Goal: Task Accomplishment & Management: Manage account settings

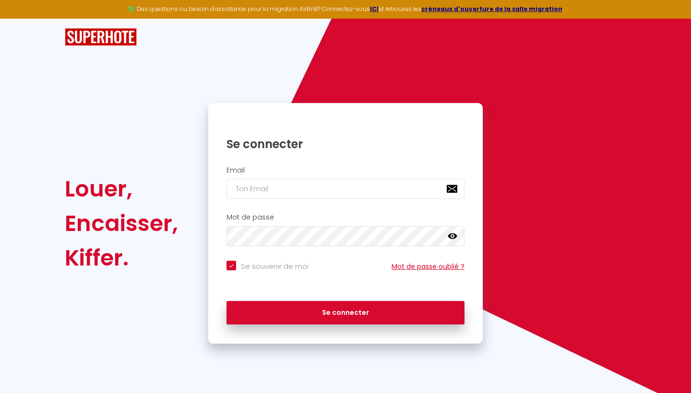
click at [412, 268] on link "Mot de passe oublié ?" at bounding box center [428, 267] width 73 height 10
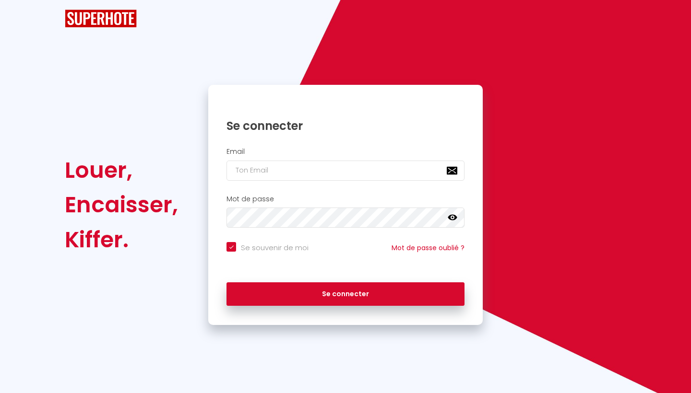
checkbox input "true"
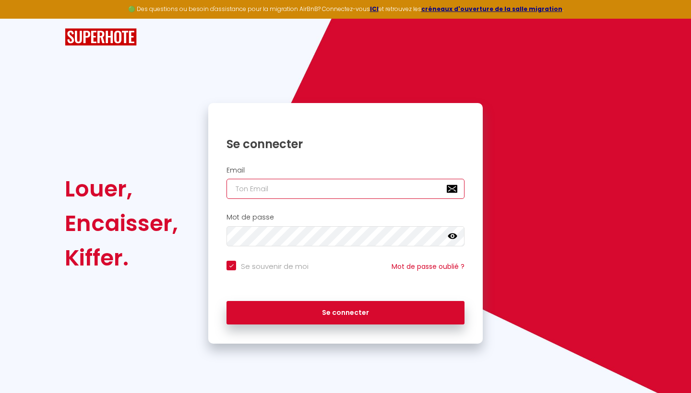
type input "s"
checkbox input "true"
type input "sf"
checkbox input "true"
type input "sfg"
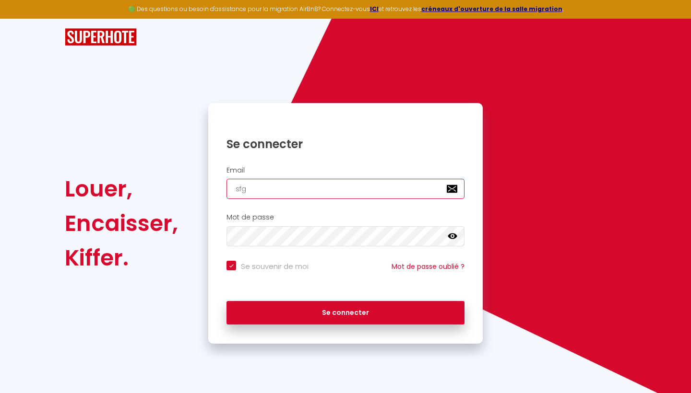
checkbox input "true"
type input "sfgb"
checkbox input "true"
type input "sfgbh"
checkbox input "true"
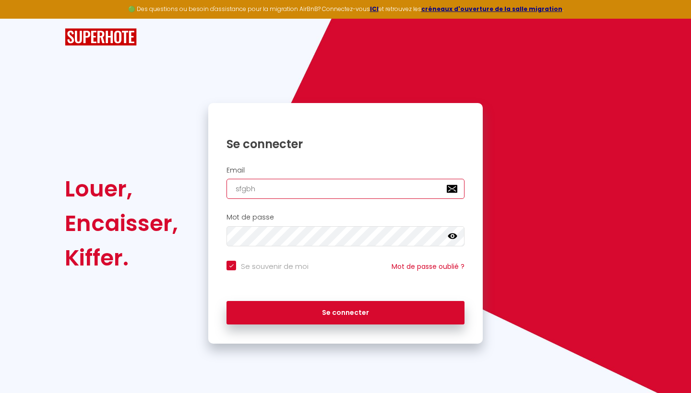
type input "sfgbhk"
checkbox input "true"
type input "sfgbhk@"
checkbox input "true"
type input "sfgbhk@g"
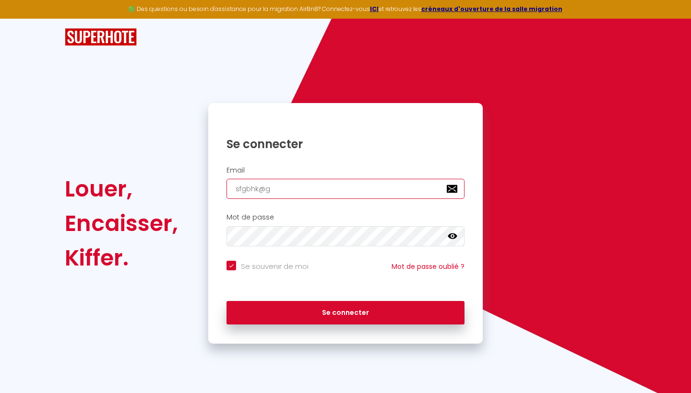
checkbox input "true"
type input "sfgbhk@gm"
checkbox input "true"
type input "sfgbhk@gma"
checkbox input "true"
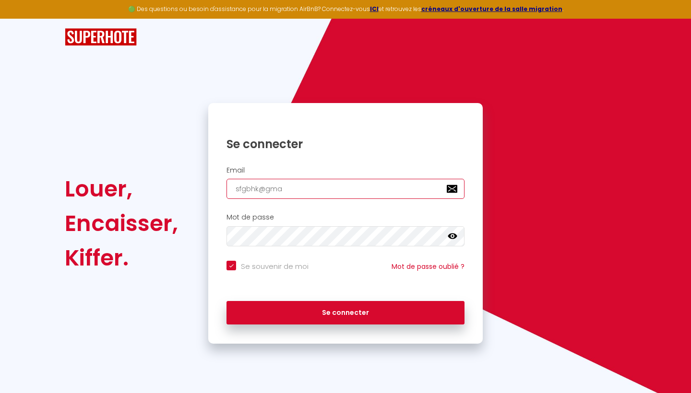
type input "sfgbhk@gmai"
checkbox input "true"
type input "[EMAIL_ADDRESS]"
checkbox input "true"
type input "[EMAIL_ADDRESS]."
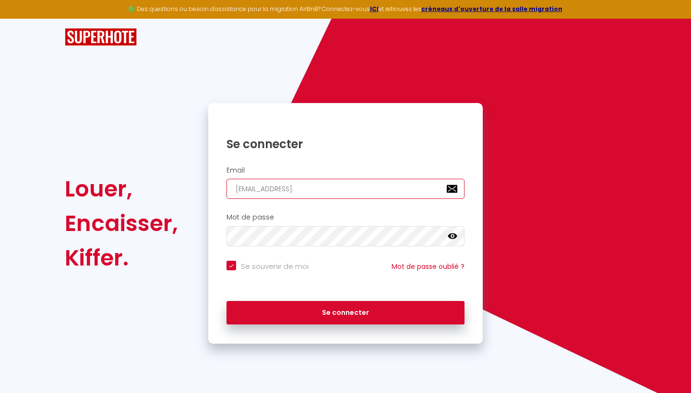
checkbox input "true"
type input "sfgbhk@gmail.c"
checkbox input "true"
type input "[EMAIL_ADDRESS][DOMAIN_NAME]"
checkbox input "true"
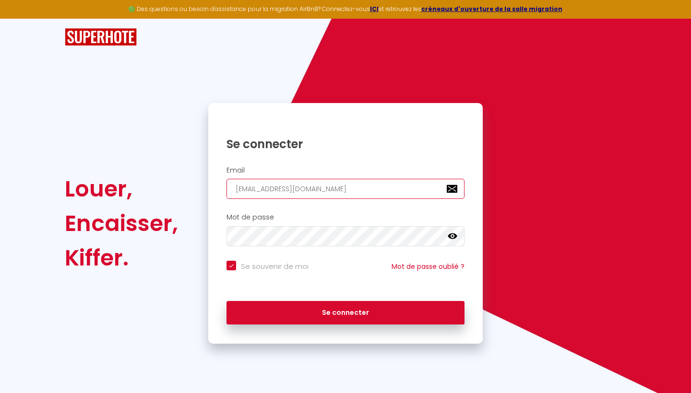
type input "[EMAIL_ADDRESS][DOMAIN_NAME]"
checkbox input "true"
type input "[EMAIL_ADDRESS][DOMAIN_NAME]"
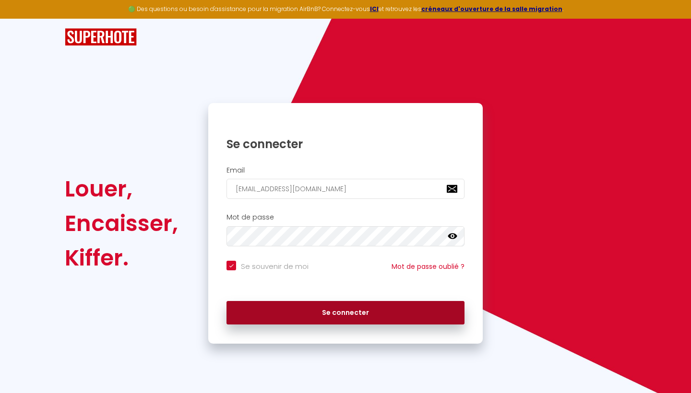
click at [334, 309] on button "Se connecter" at bounding box center [346, 313] width 238 height 24
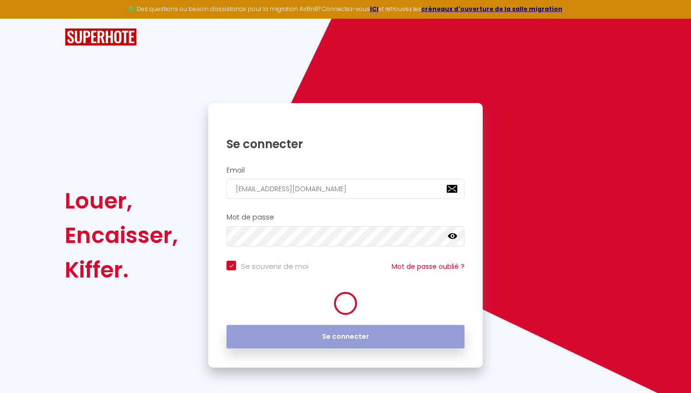
checkbox input "true"
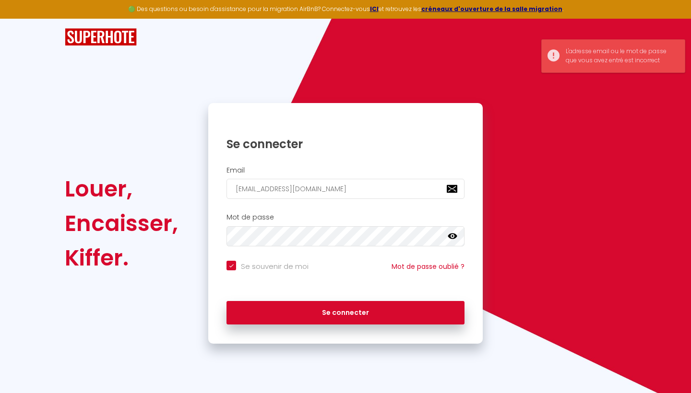
click at [441, 259] on div "Se souvenir de moi Mot de passe oublié ?" at bounding box center [345, 274] width 274 height 36
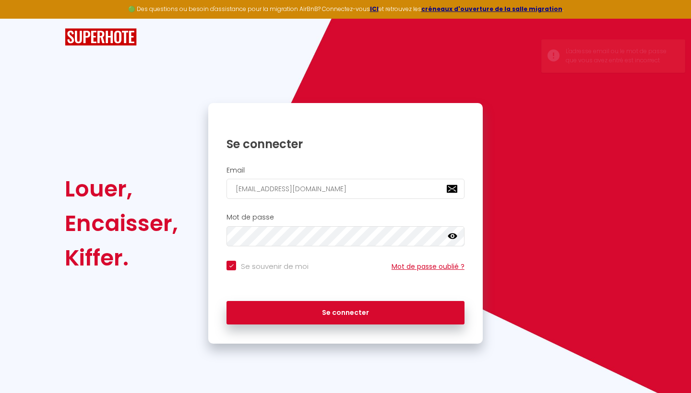
click at [434, 265] on link "Mot de passe oublié ?" at bounding box center [428, 267] width 73 height 10
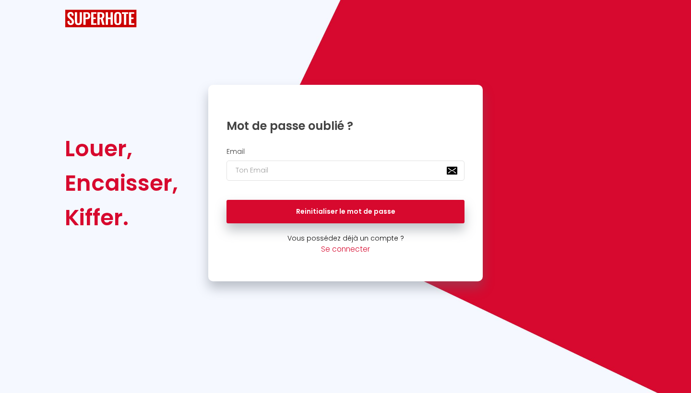
click at [81, 20] on img at bounding box center [101, 19] width 72 height 18
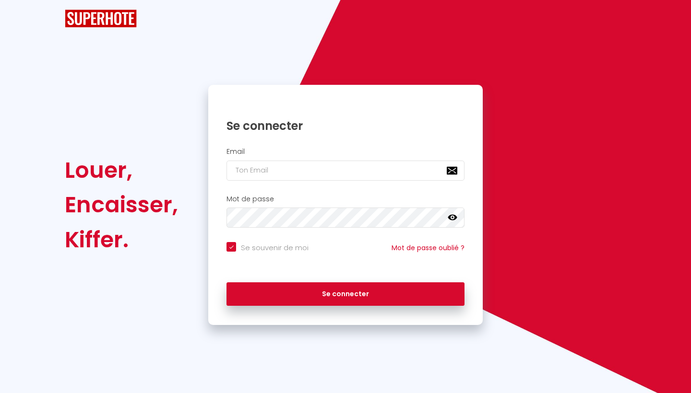
checkbox input "true"
